Goal: Task Accomplishment & Management: Use online tool/utility

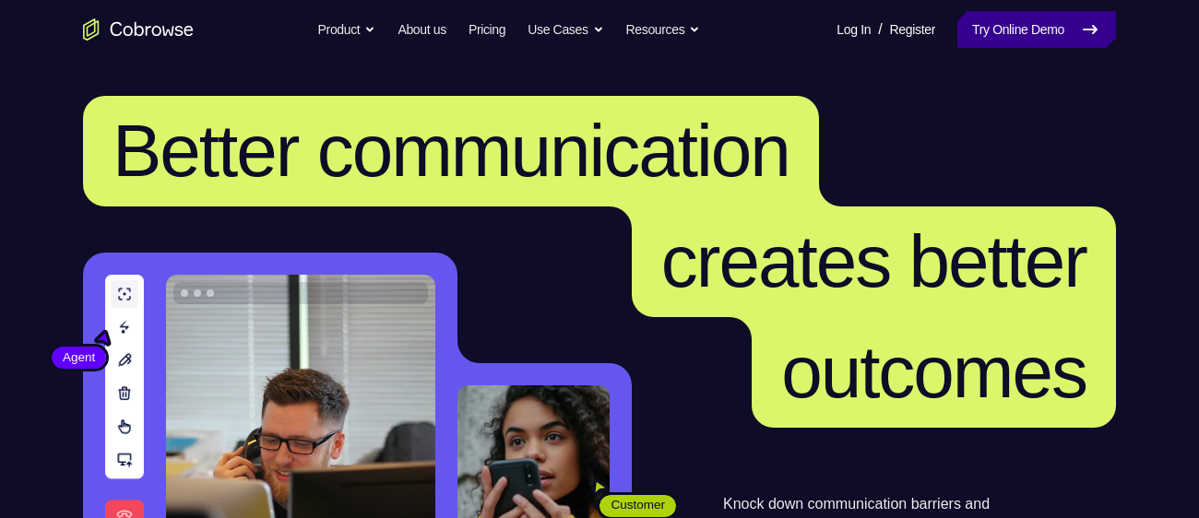
click at [989, 14] on link "Try Online Demo" at bounding box center [1036, 29] width 159 height 37
click at [984, 24] on link "Try Online Demo" at bounding box center [1036, 29] width 159 height 37
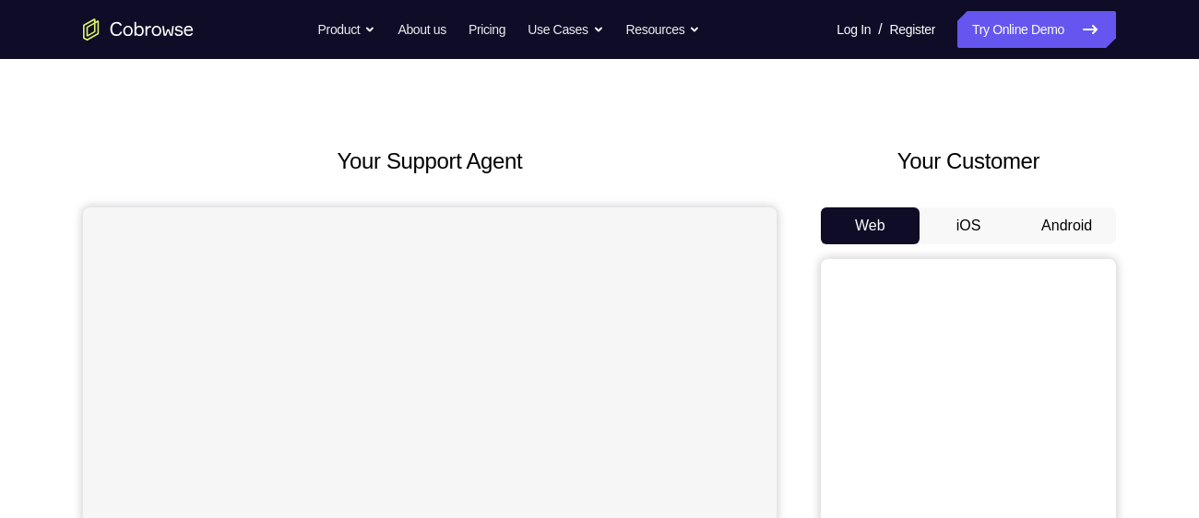
scroll to position [32, 0]
click at [1077, 221] on button "Android" at bounding box center [1066, 225] width 99 height 37
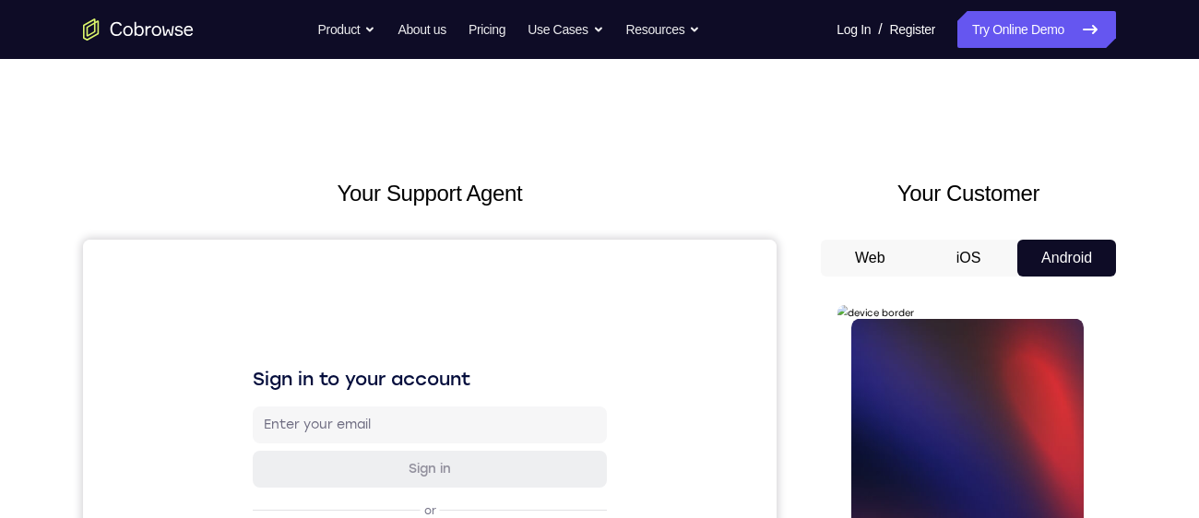
scroll to position [205, 0]
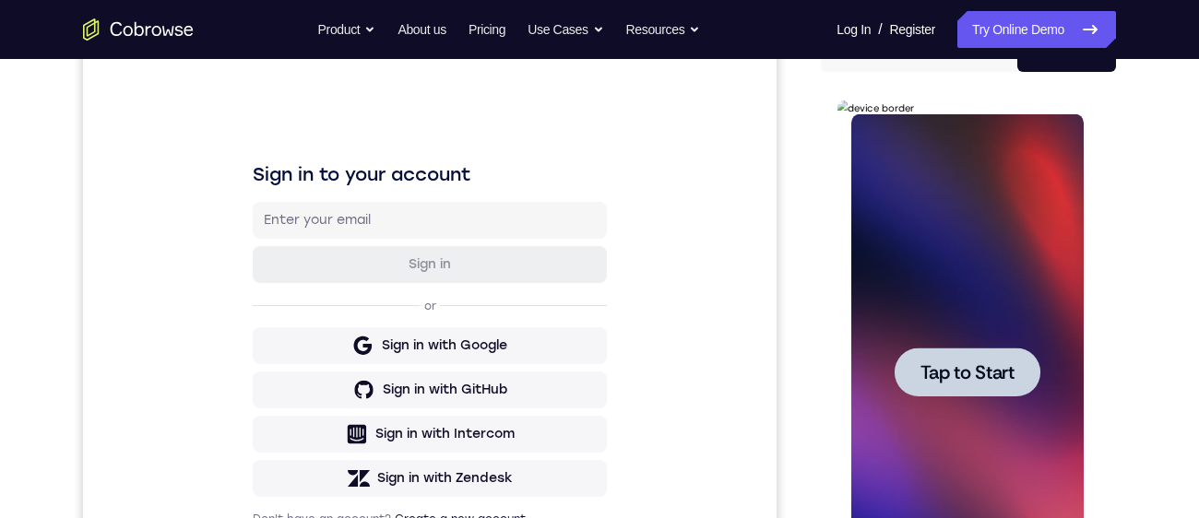
click at [964, 375] on span "Tap to Start" at bounding box center [966, 372] width 94 height 18
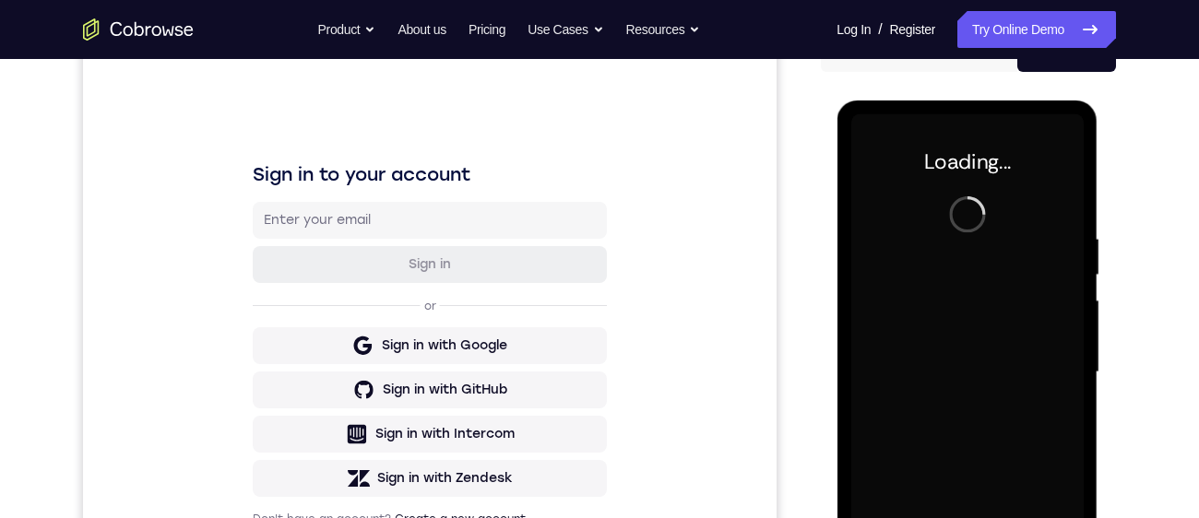
scroll to position [0, 0]
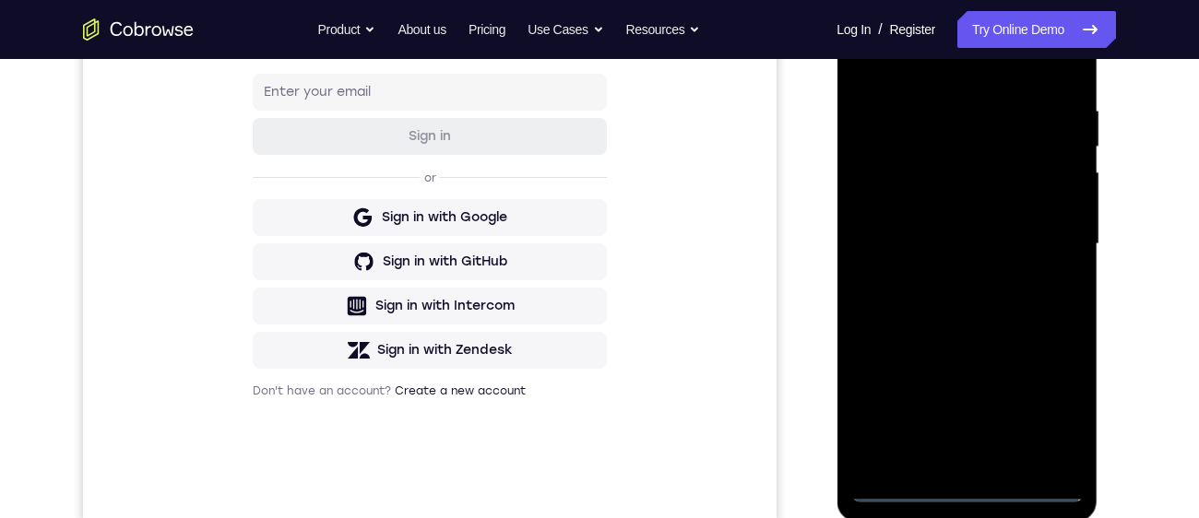
click at [966, 491] on div at bounding box center [966, 244] width 232 height 516
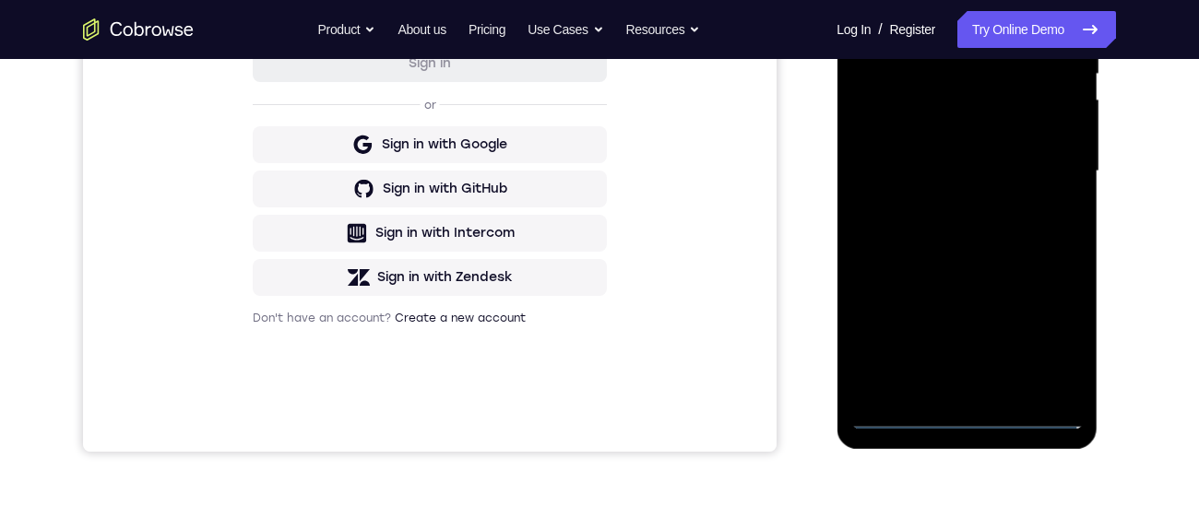
click at [1049, 330] on div at bounding box center [966, 171] width 232 height 516
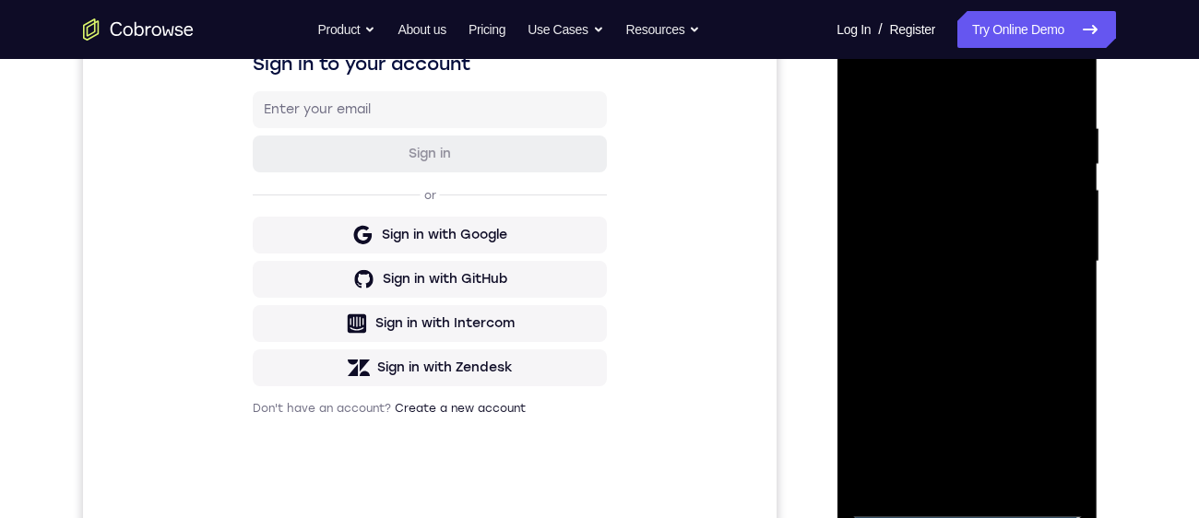
scroll to position [271, 0]
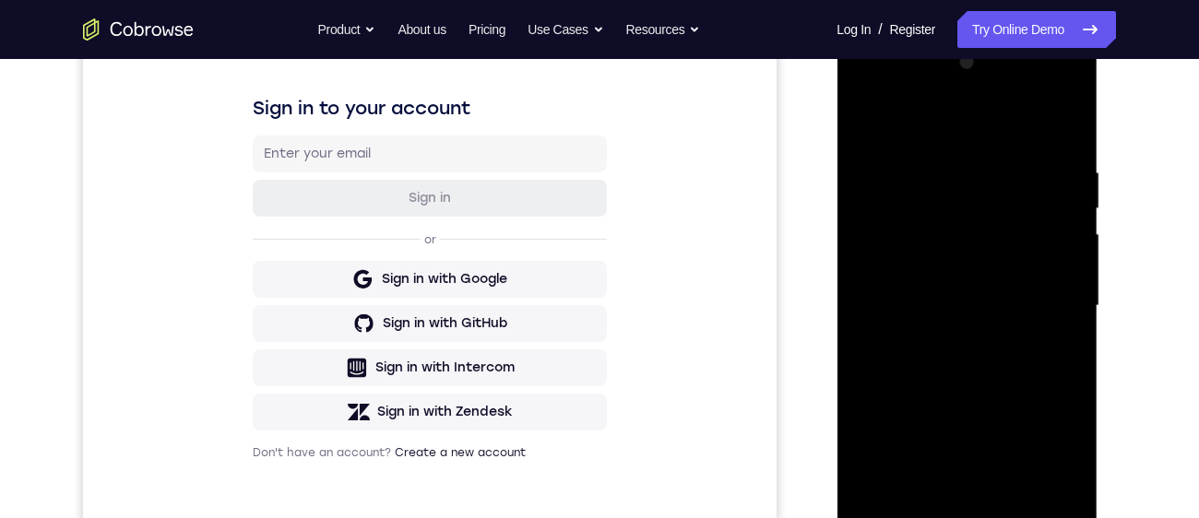
click at [1002, 120] on div at bounding box center [966, 306] width 232 height 516
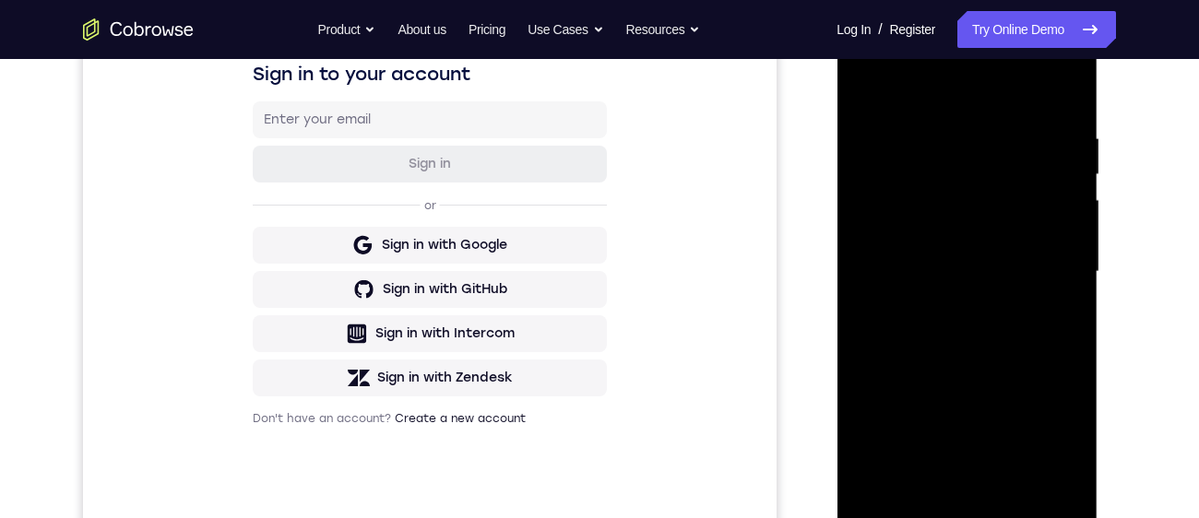
click at [1057, 267] on div at bounding box center [966, 272] width 232 height 516
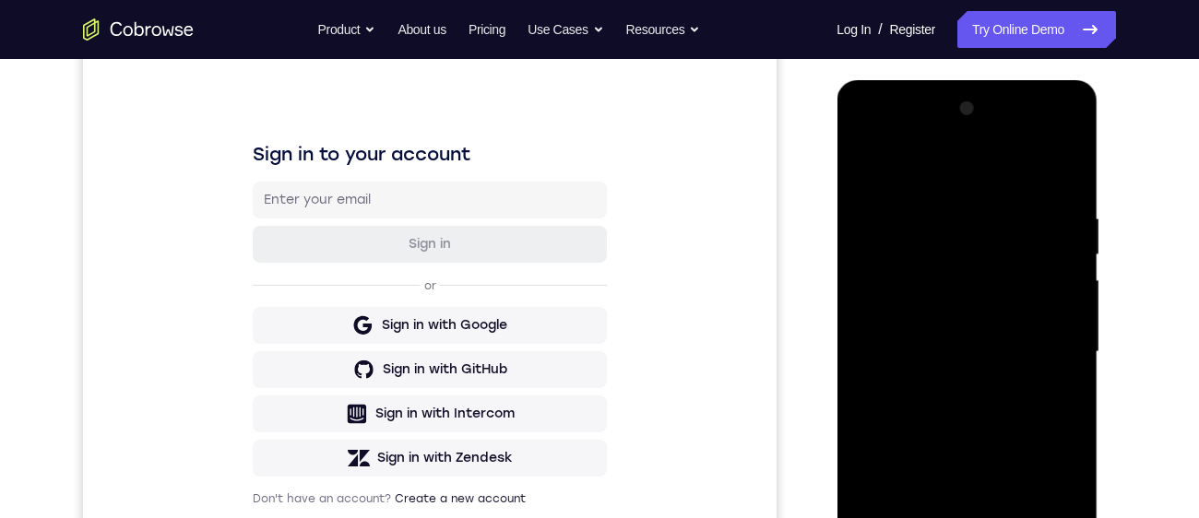
scroll to position [302, 0]
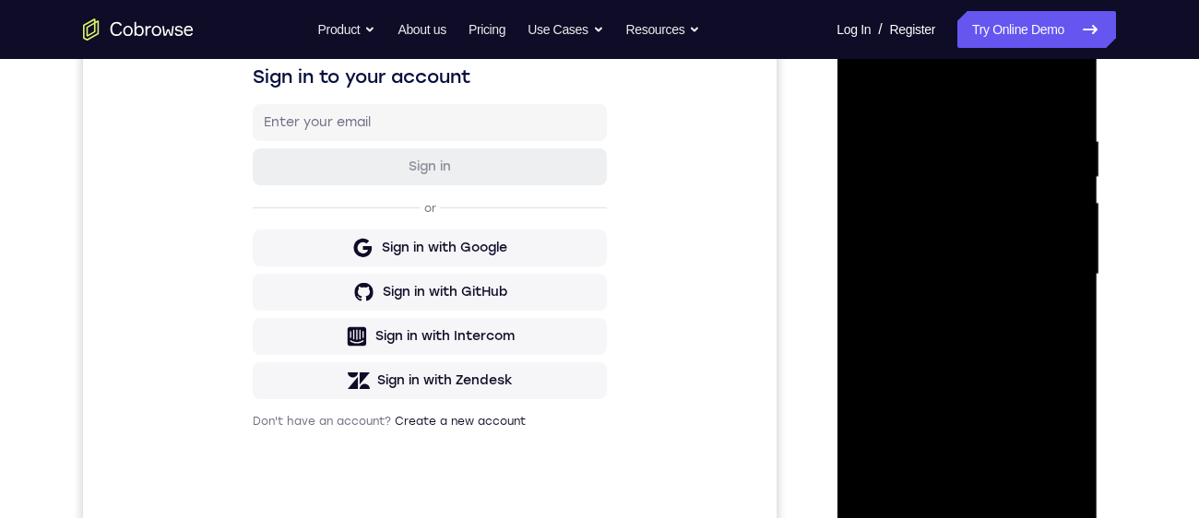
click at [947, 309] on div at bounding box center [966, 275] width 232 height 516
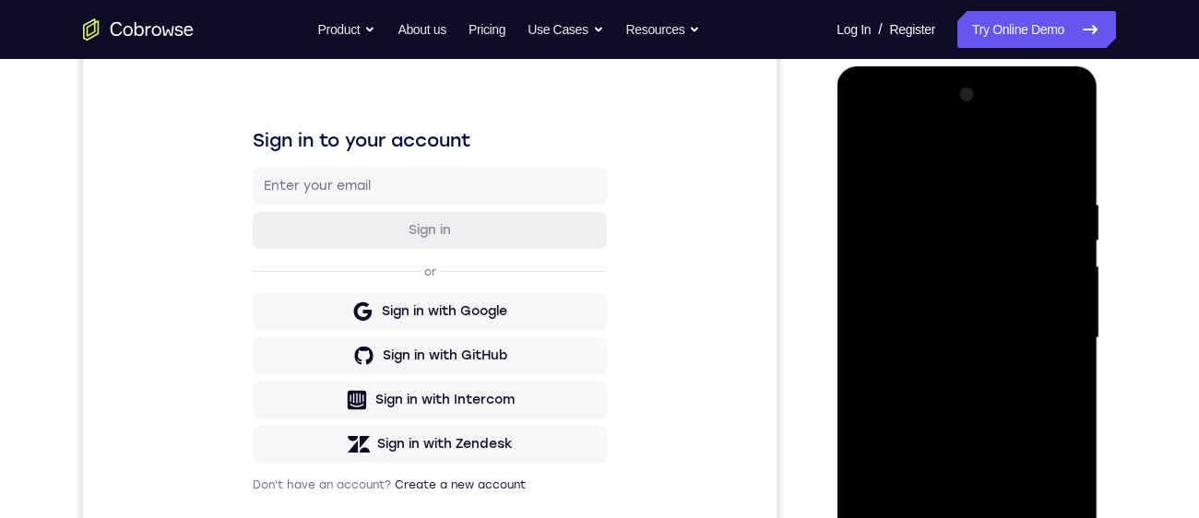
click at [998, 318] on div at bounding box center [966, 338] width 232 height 516
click at [907, 298] on div at bounding box center [966, 338] width 232 height 516
click at [998, 340] on div at bounding box center [966, 338] width 232 height 516
click at [992, 403] on div at bounding box center [966, 338] width 232 height 516
click at [973, 396] on div at bounding box center [966, 338] width 232 height 516
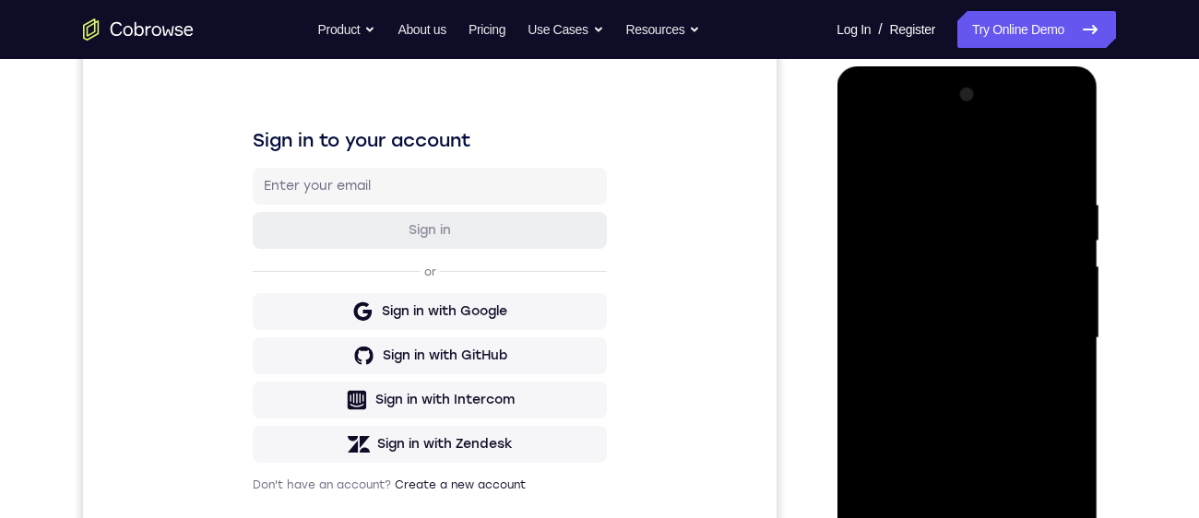
scroll to position [238, 0]
click at [981, 410] on div at bounding box center [966, 339] width 232 height 516
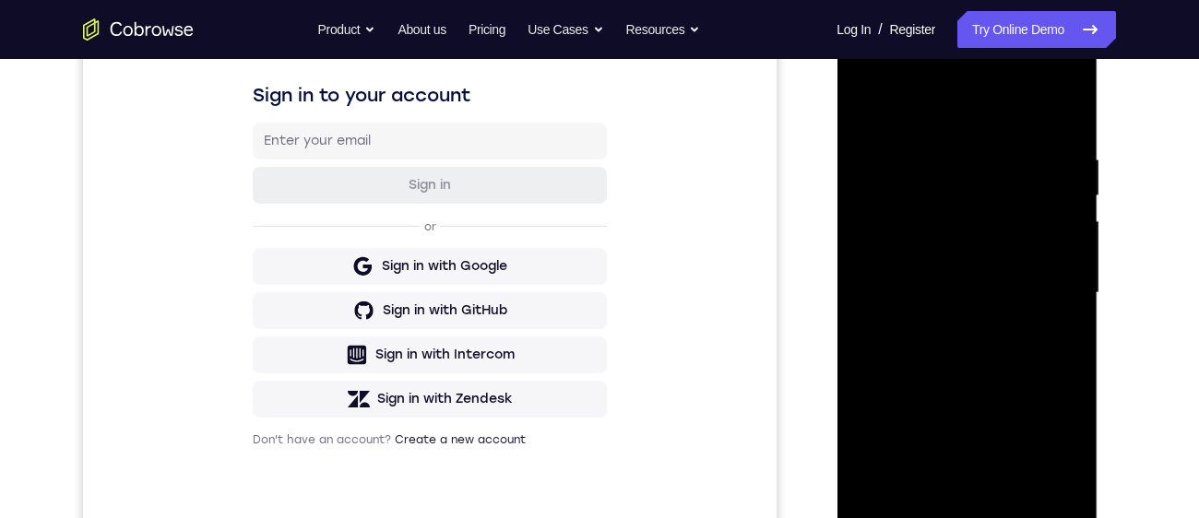
scroll to position [322, 0]
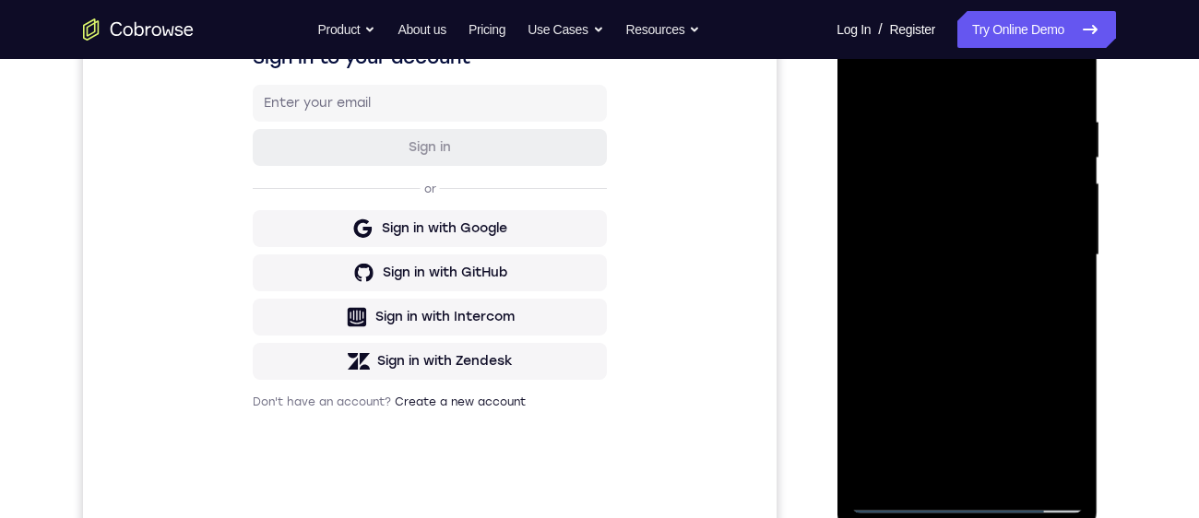
click at [945, 118] on div at bounding box center [966, 255] width 232 height 516
click at [1064, 75] on div at bounding box center [966, 255] width 232 height 516
click at [1068, 77] on div at bounding box center [966, 255] width 232 height 516
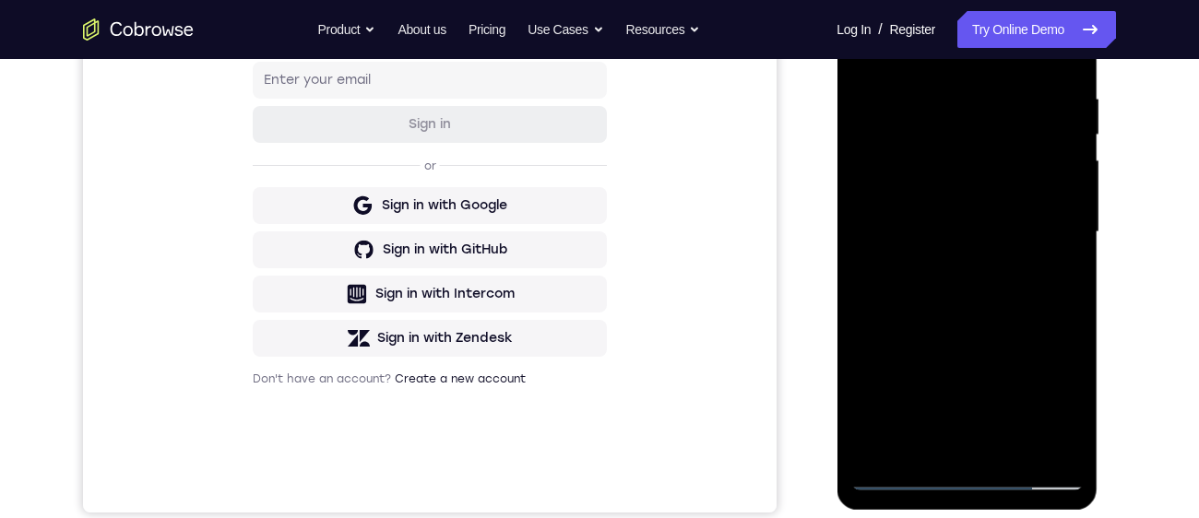
scroll to position [280, 0]
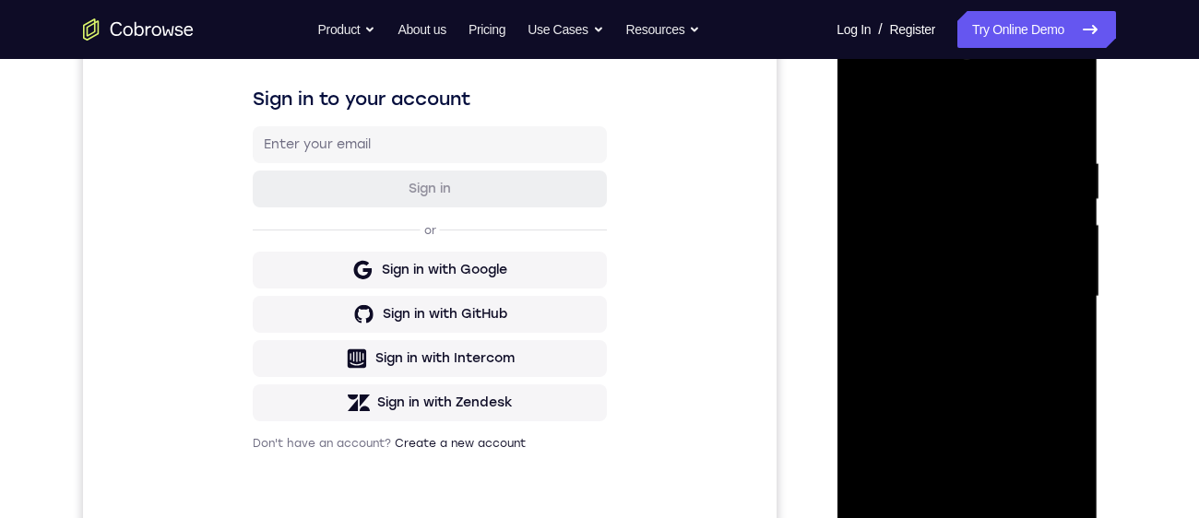
click at [864, 111] on div at bounding box center [966, 297] width 232 height 516
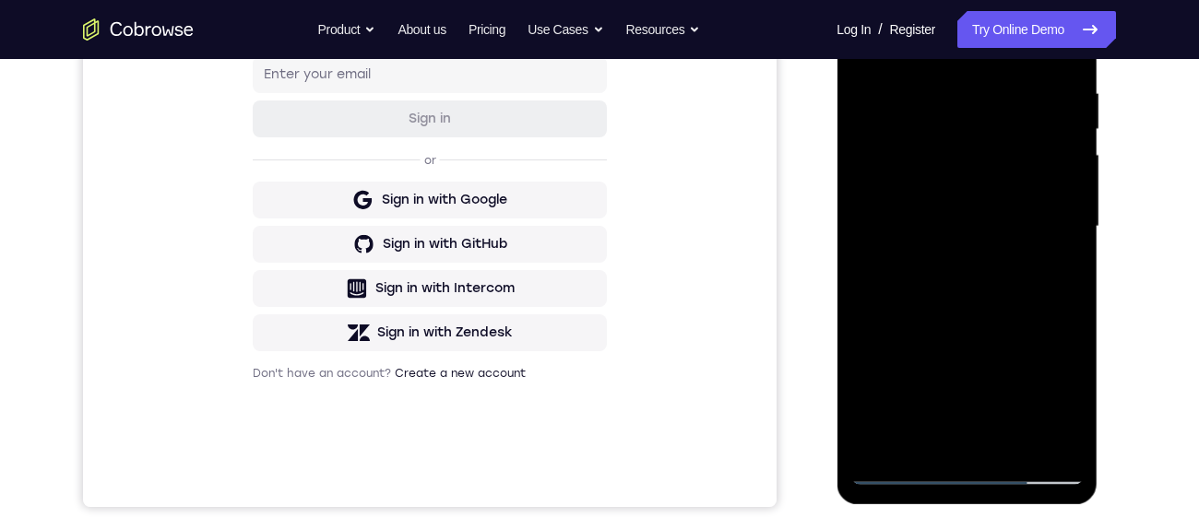
click at [972, 476] on div at bounding box center [966, 227] width 232 height 516
click at [973, 480] on div at bounding box center [966, 227] width 232 height 516
click at [974, 475] on div at bounding box center [966, 227] width 232 height 516
click at [975, 476] on div at bounding box center [966, 227] width 232 height 516
click at [972, 476] on div at bounding box center [966, 227] width 232 height 516
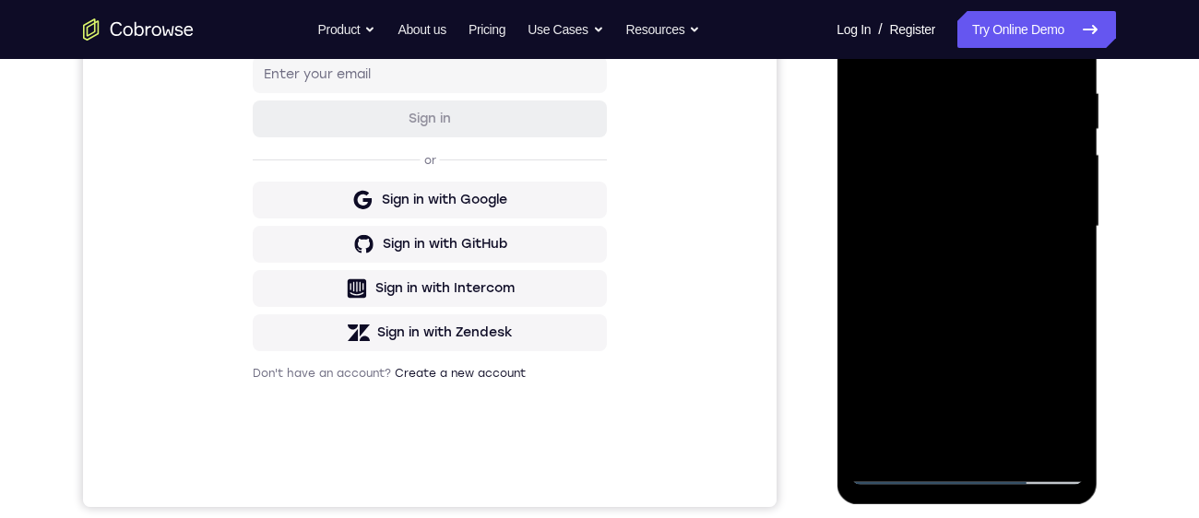
click at [972, 475] on div at bounding box center [966, 227] width 232 height 516
click at [964, 476] on div at bounding box center [966, 227] width 232 height 516
click at [972, 476] on div at bounding box center [966, 227] width 232 height 516
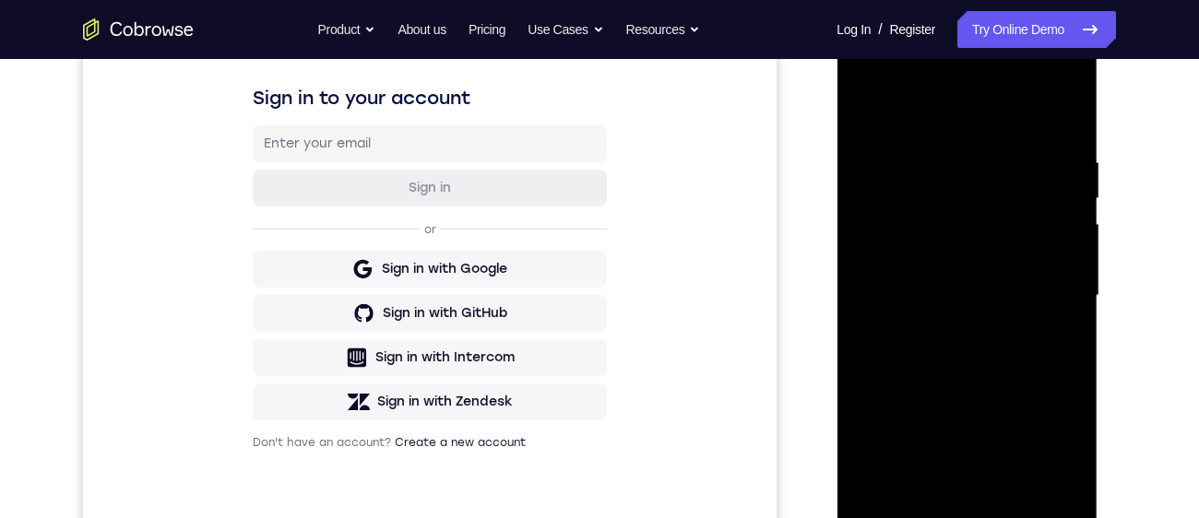
scroll to position [308, 0]
